Goal: Task Accomplishment & Management: Complete application form

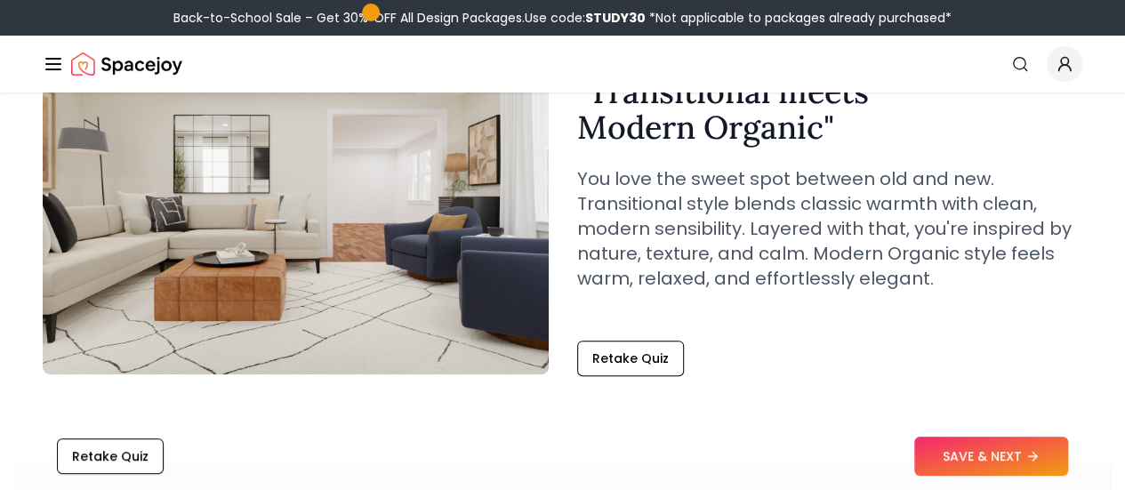
scroll to position [163, 0]
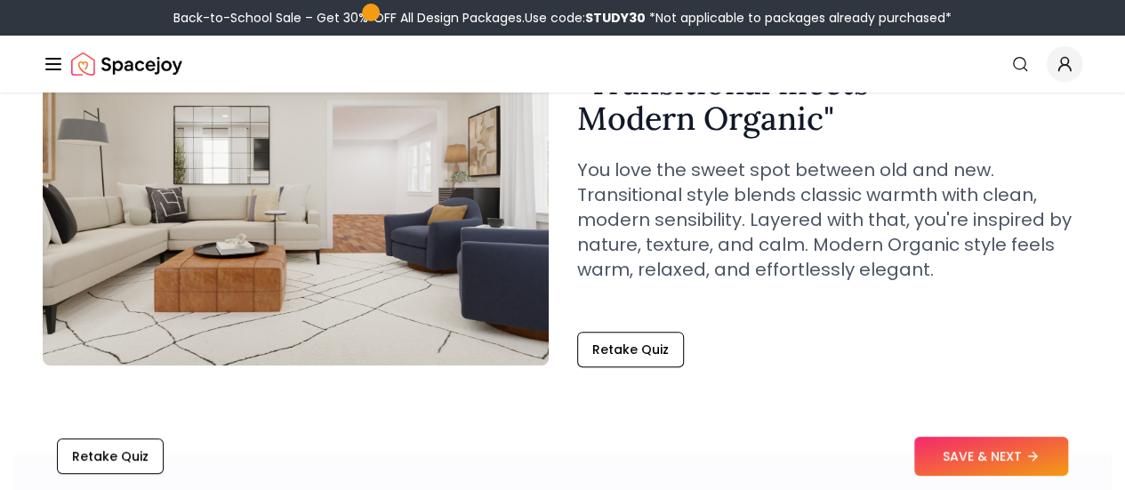
click at [1004, 455] on button "SAVE & NEXT" at bounding box center [991, 456] width 154 height 39
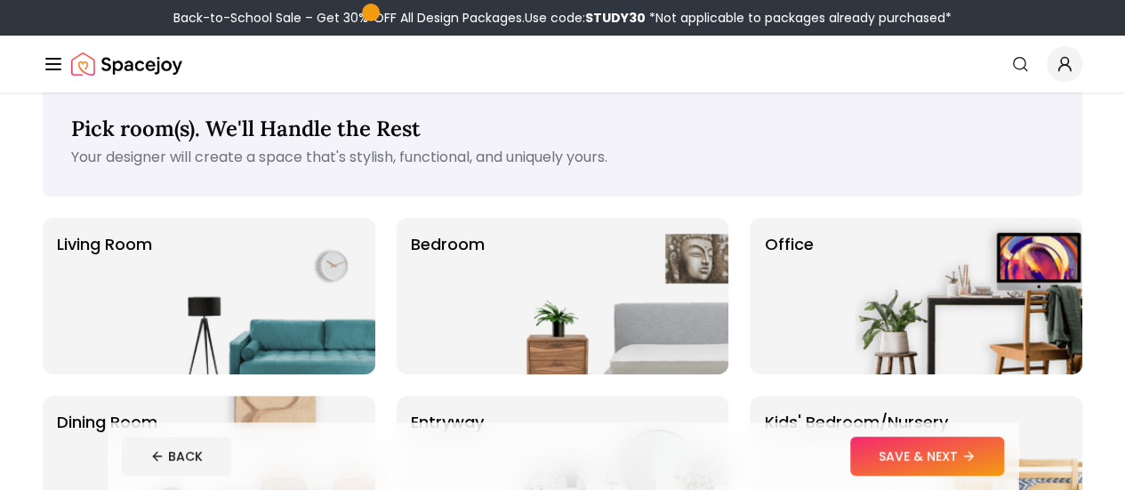
scroll to position [65, 0]
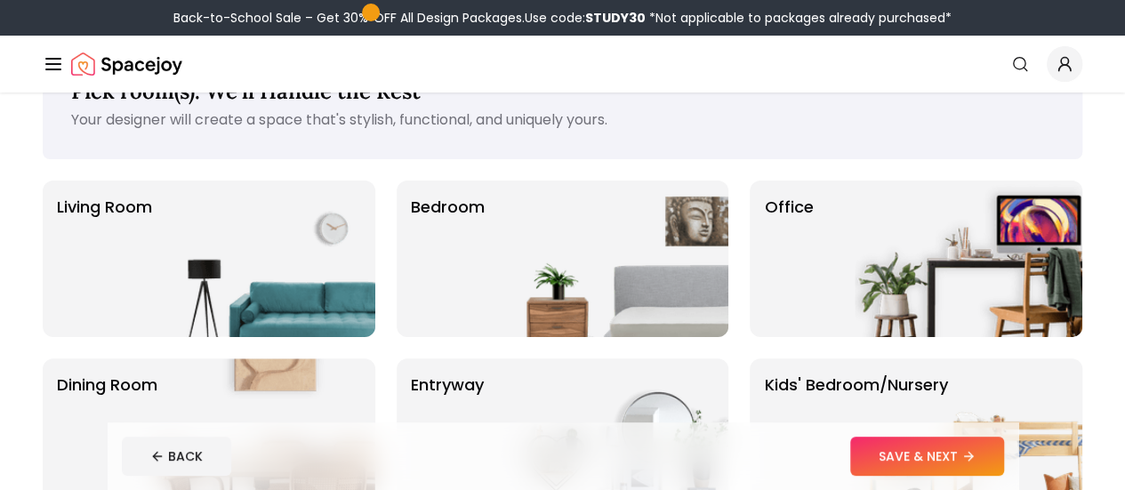
click at [243, 277] on img at bounding box center [262, 259] width 228 height 157
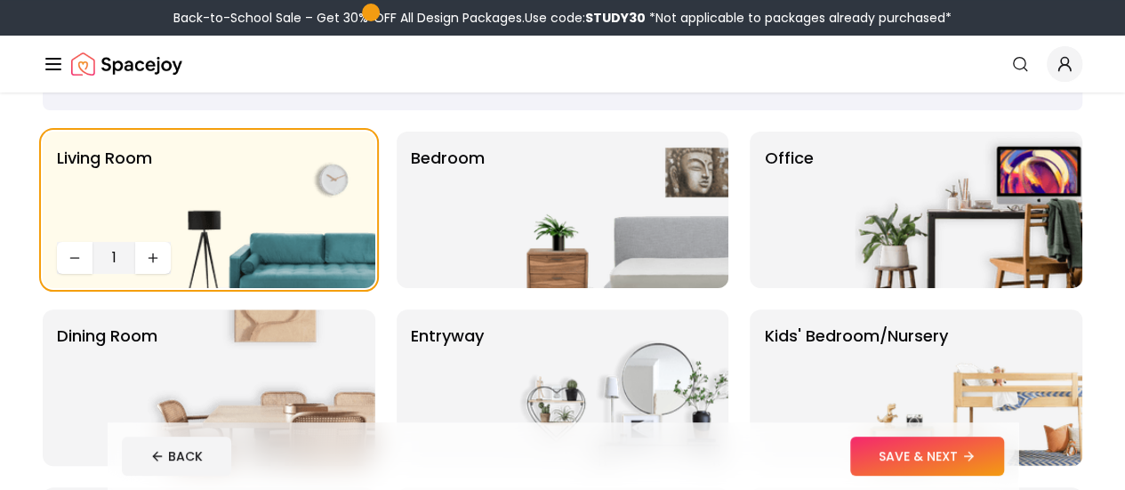
scroll to position [115, 0]
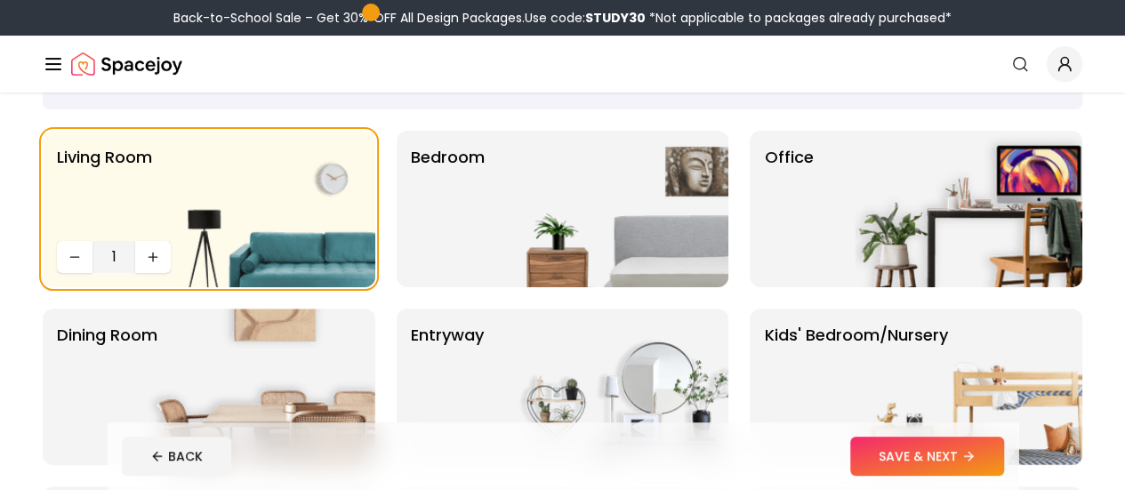
click at [977, 469] on button "SAVE & NEXT" at bounding box center [927, 456] width 154 height 39
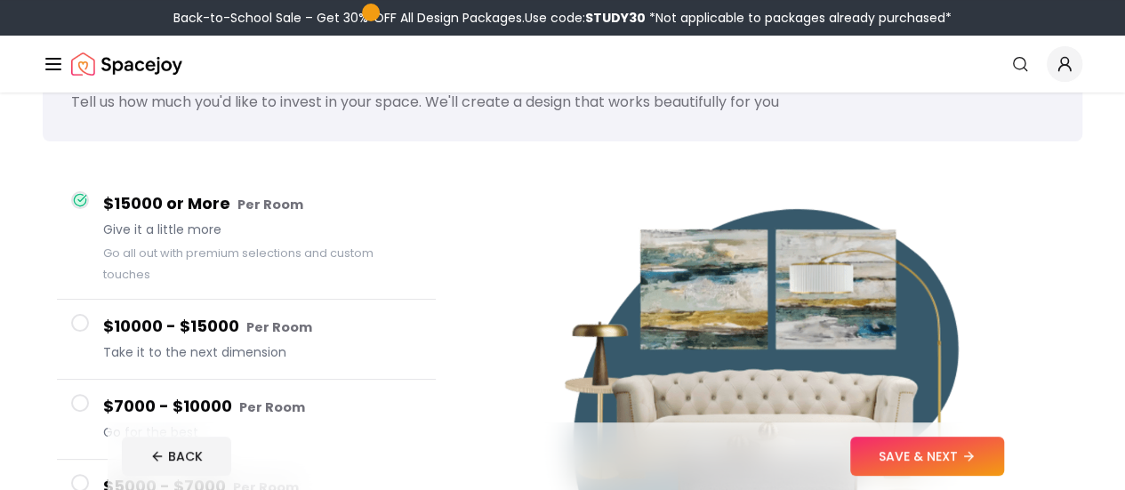
scroll to position [85, 0]
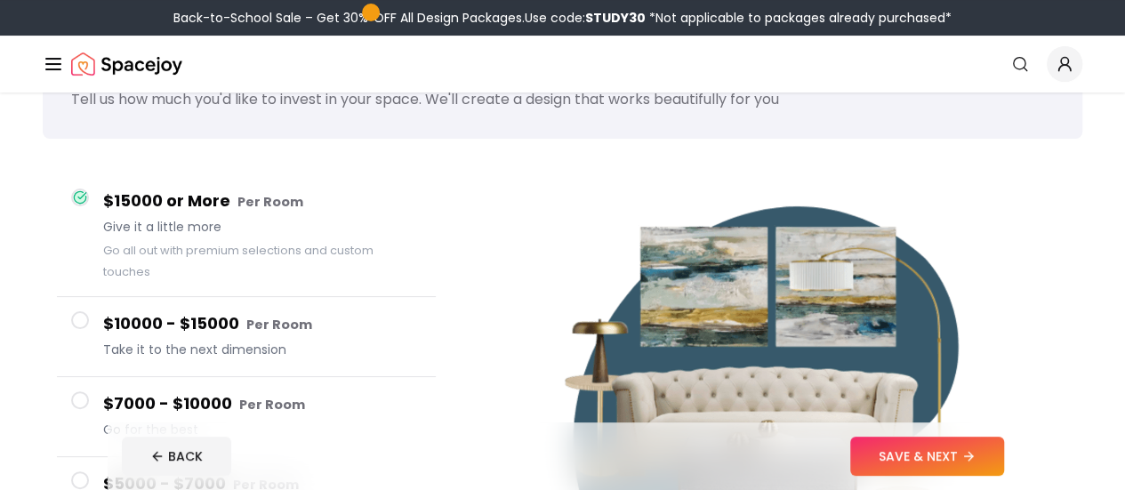
click at [271, 396] on small "Per Room" at bounding box center [272, 405] width 66 height 18
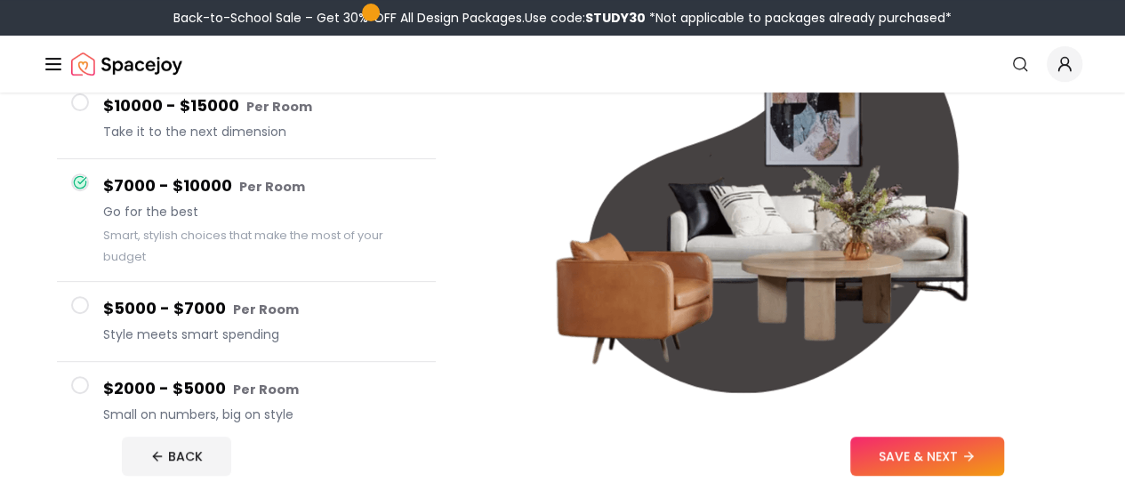
scroll to position [262, 0]
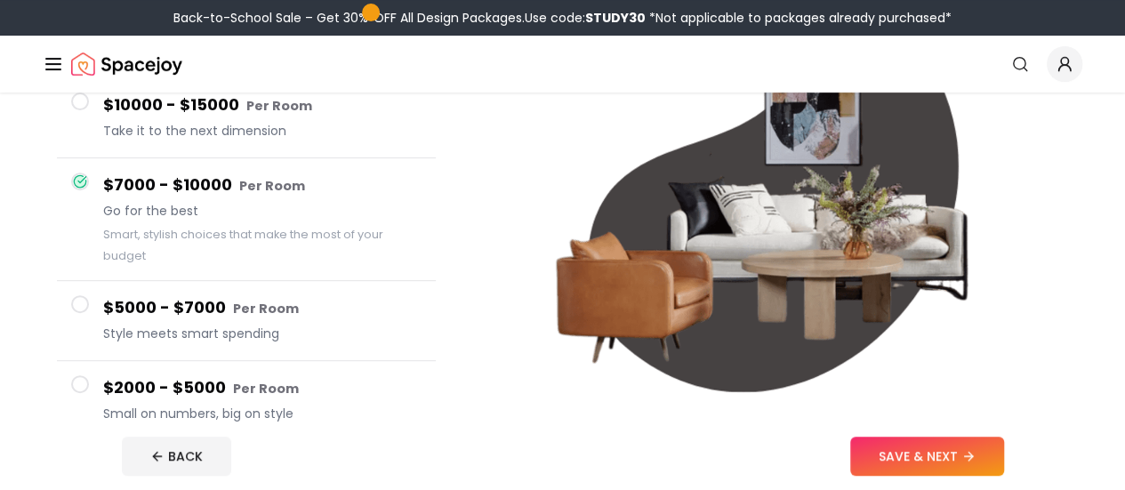
click at [964, 463] on button "SAVE & NEXT" at bounding box center [927, 456] width 154 height 39
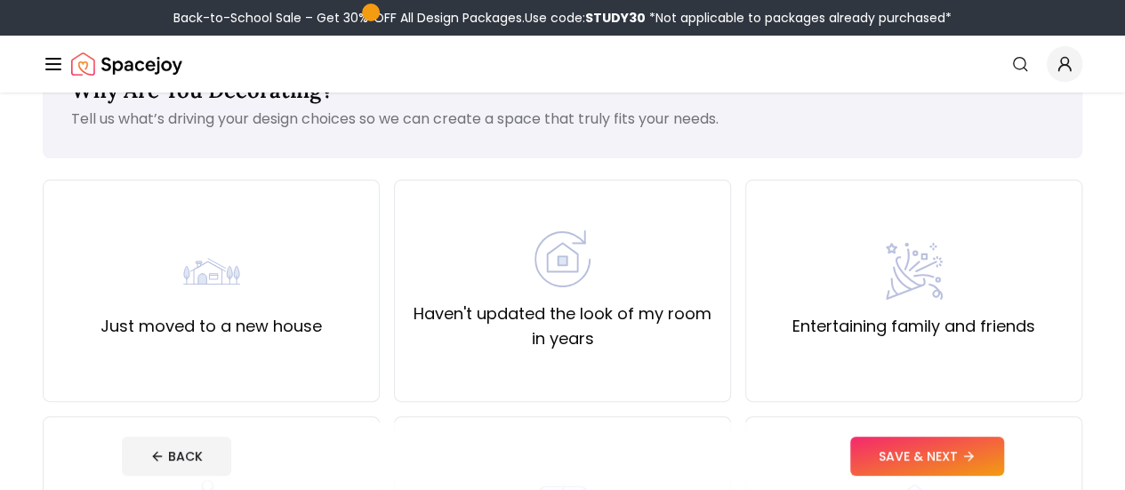
scroll to position [84, 0]
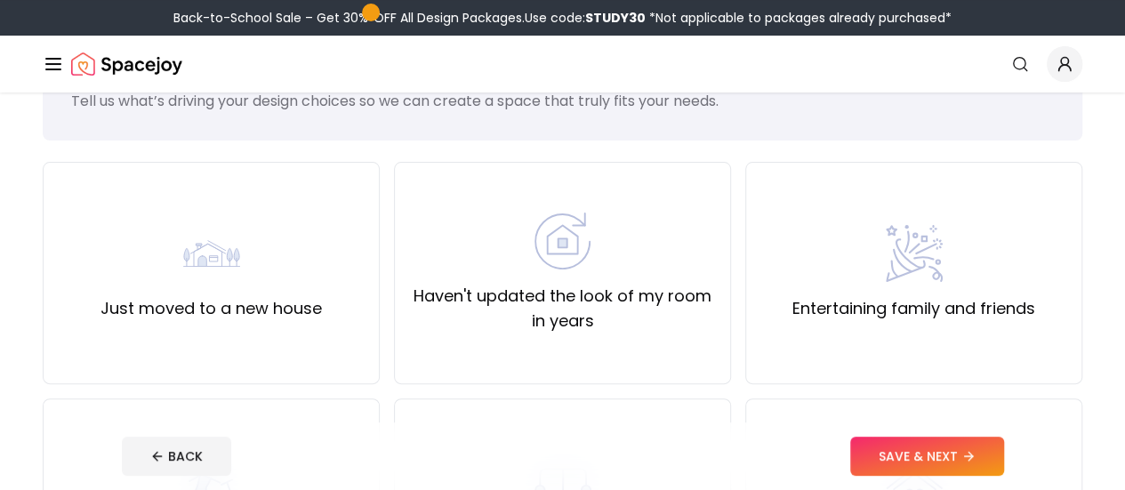
click at [834, 346] on div "Entertaining family and friends" at bounding box center [913, 273] width 337 height 222
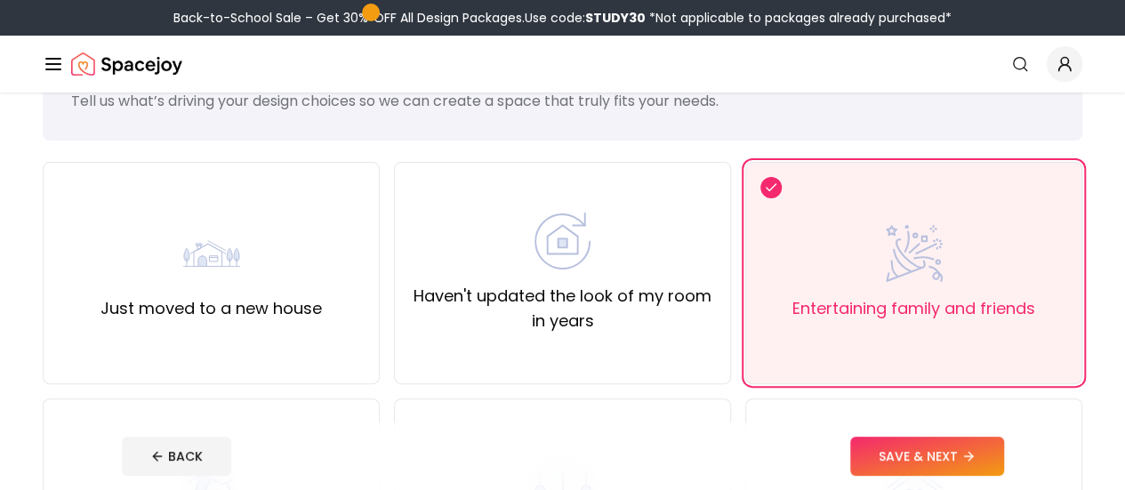
click at [945, 443] on button "SAVE & NEXT" at bounding box center [927, 456] width 154 height 39
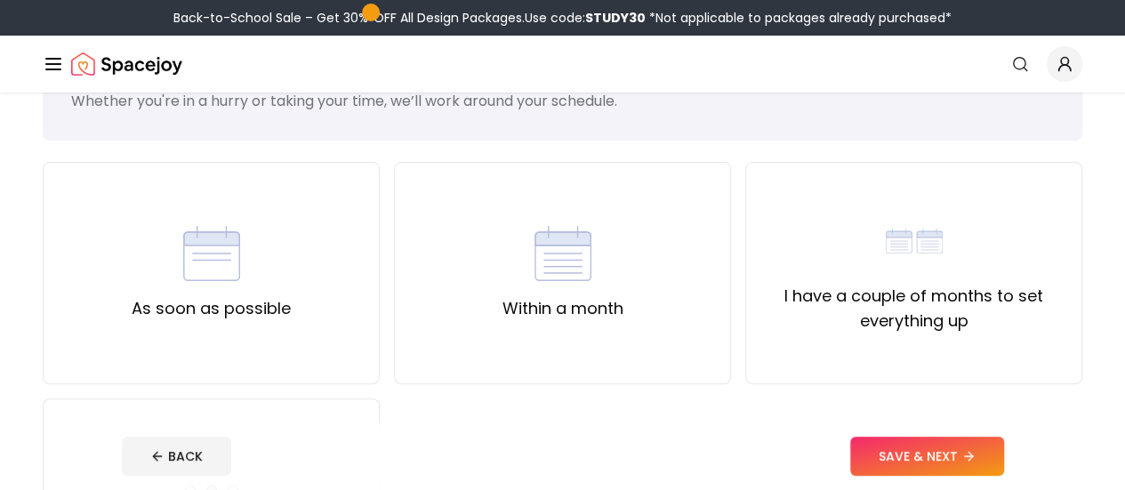
click at [947, 463] on button "SAVE & NEXT" at bounding box center [927, 456] width 154 height 39
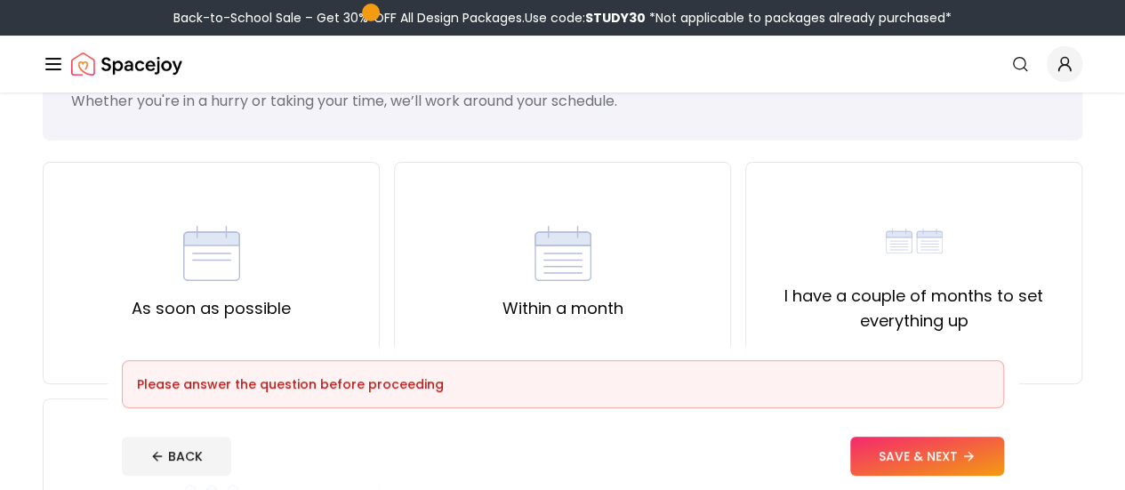
click at [728, 271] on div "Within a month" at bounding box center [562, 273] width 337 height 222
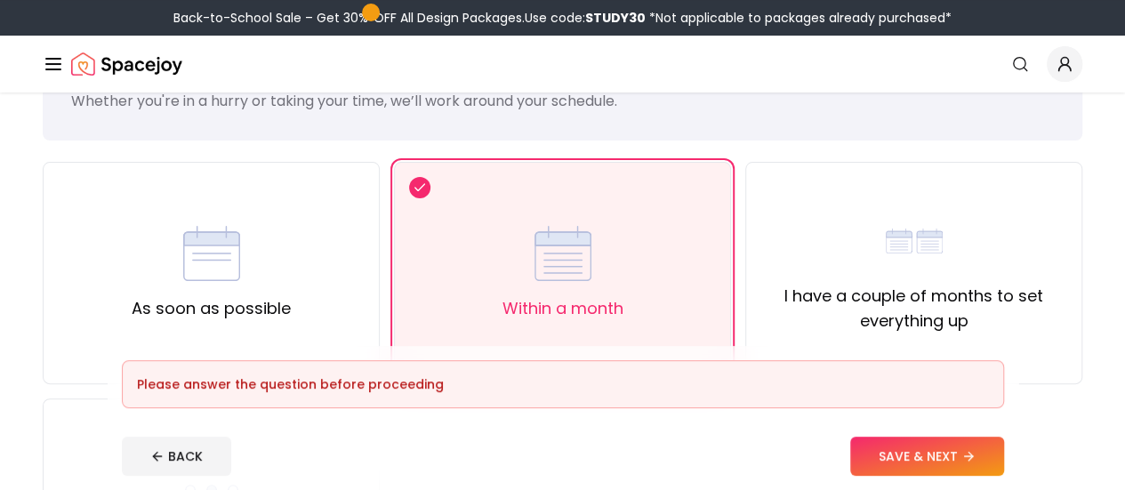
click at [944, 469] on button "SAVE & NEXT" at bounding box center [927, 456] width 154 height 39
